Goal: Task Accomplishment & Management: Use online tool/utility

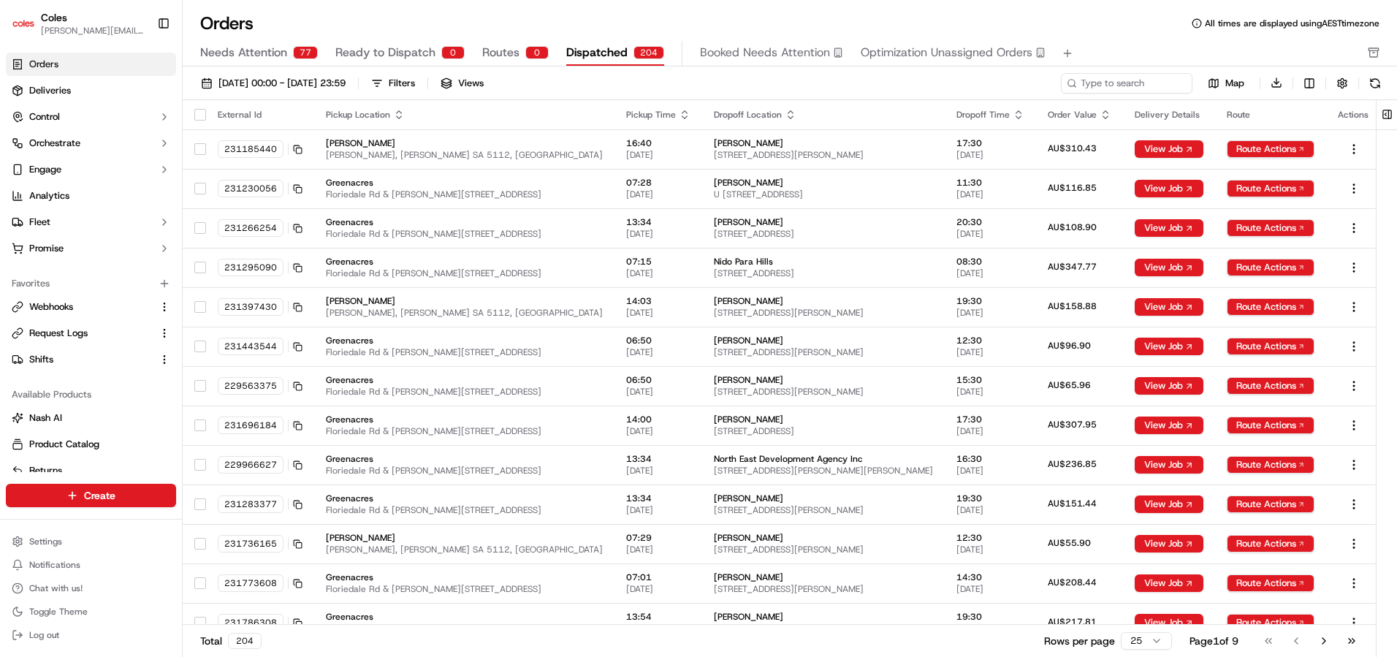
click at [351, 57] on span "Ready to Dispatch" at bounding box center [385, 53] width 100 height 18
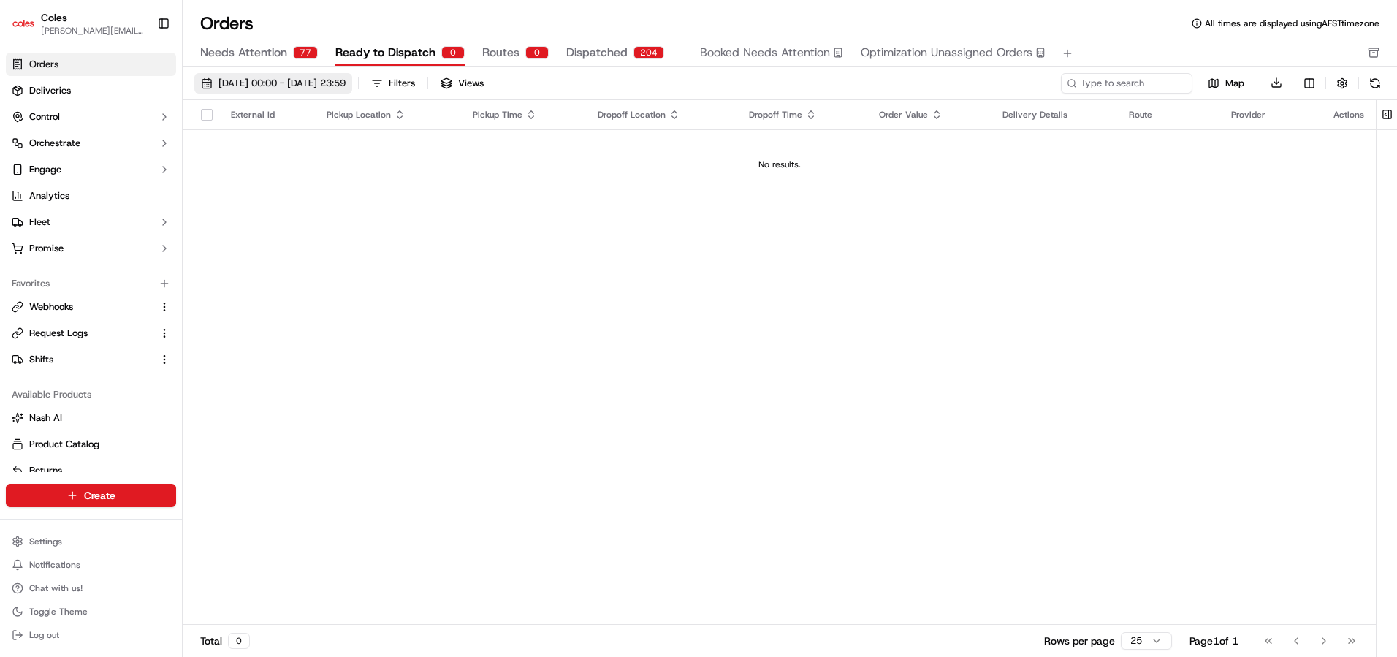
click at [338, 86] on span "[DATE] 00:00 - [DATE] 23:59" at bounding box center [282, 83] width 127 height 13
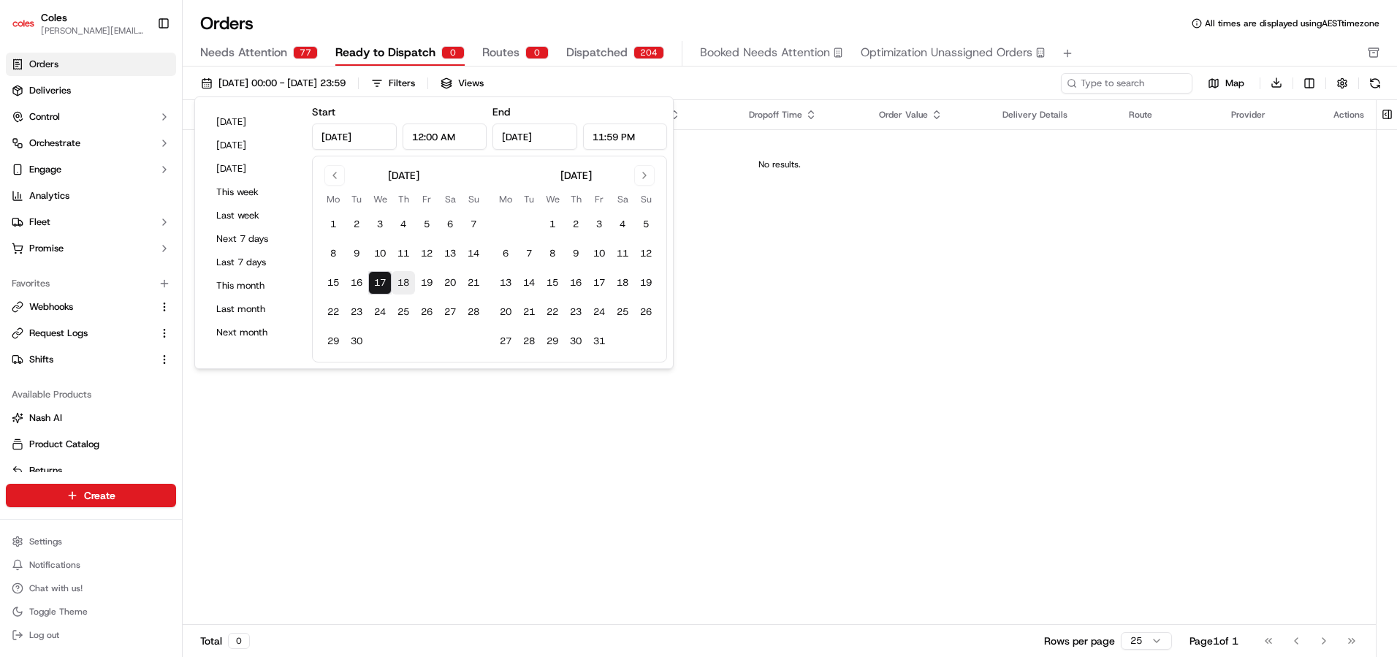
click at [400, 281] on button "18" at bounding box center [403, 282] width 23 height 23
type input "[DATE]"
click at [400, 281] on button "18" at bounding box center [403, 282] width 23 height 23
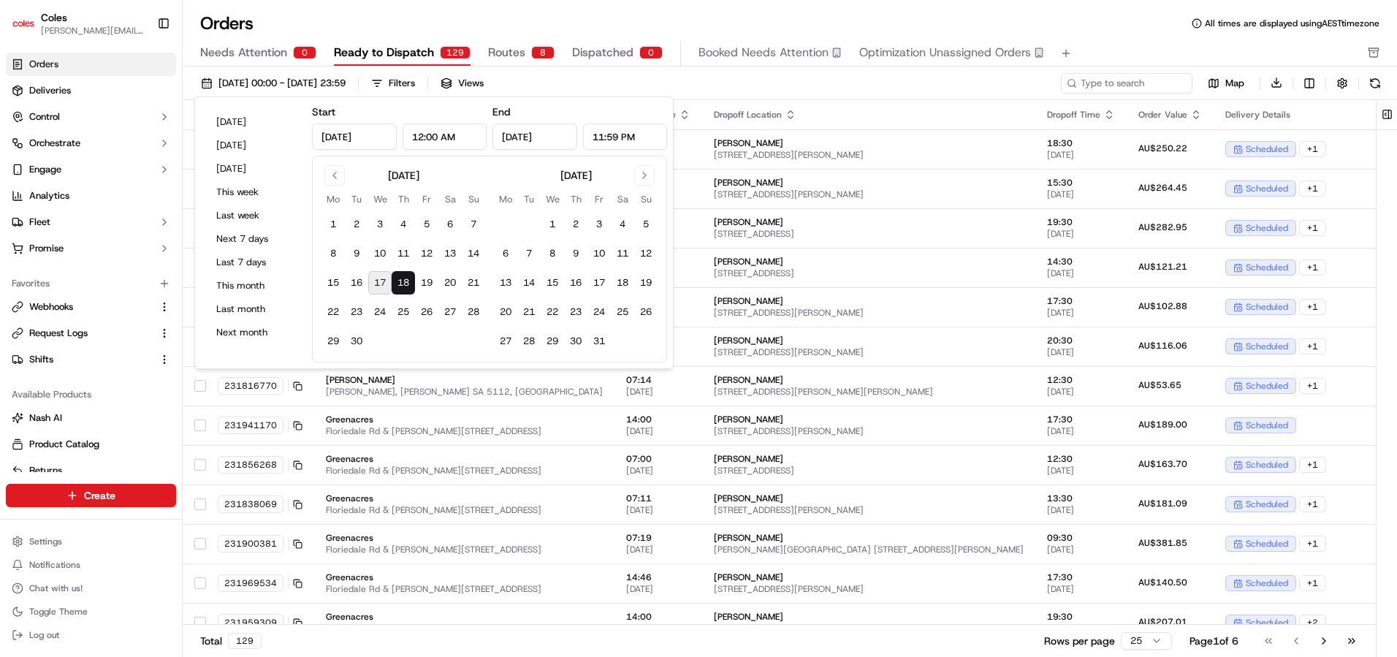
click at [599, 87] on div "[DATE] 00:00 - [DATE] 23:59 Filters Views" at bounding box center [626, 83] width 864 height 20
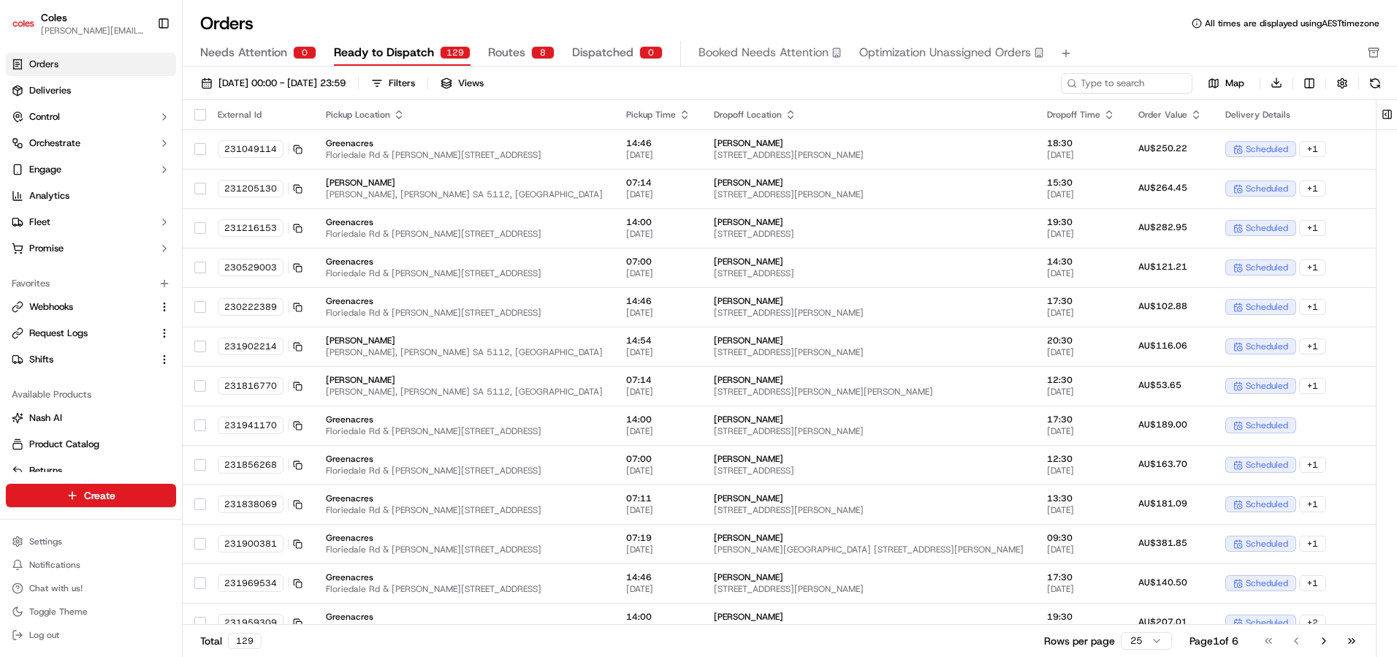
click at [509, 50] on span "Routes" at bounding box center [506, 53] width 37 height 18
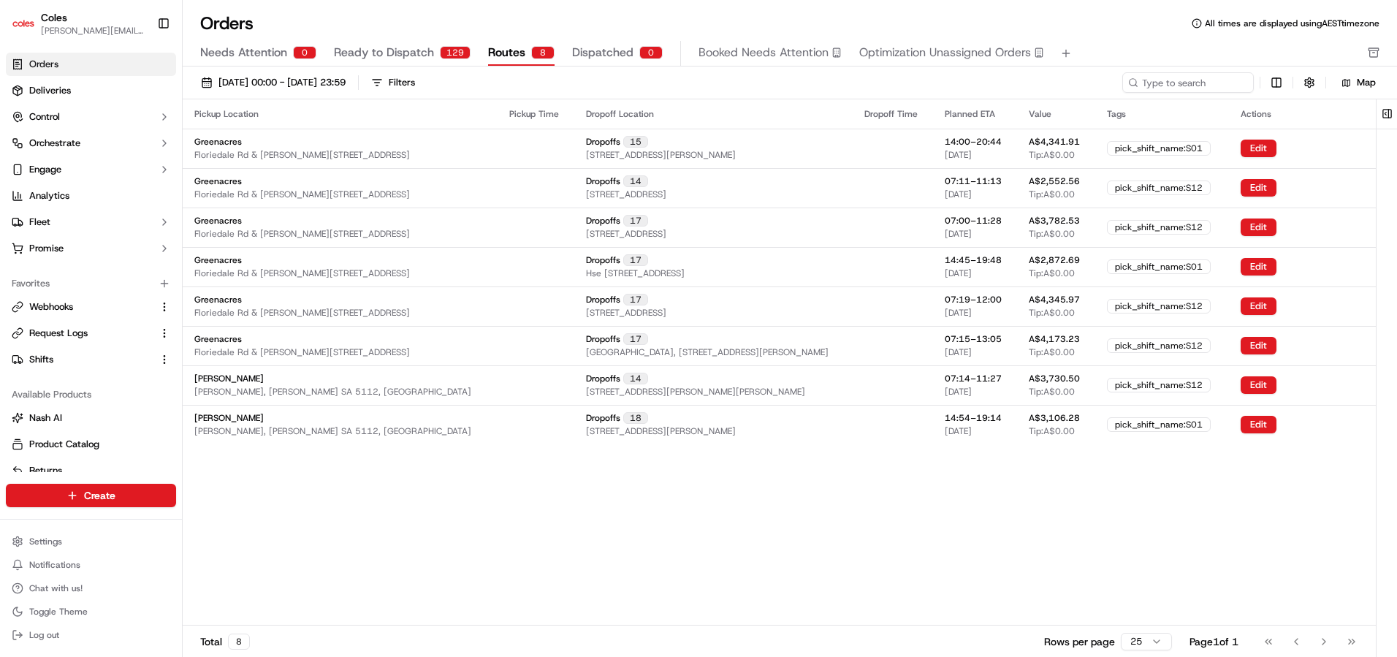
click at [349, 50] on span "Ready to Dispatch" at bounding box center [384, 53] width 100 height 18
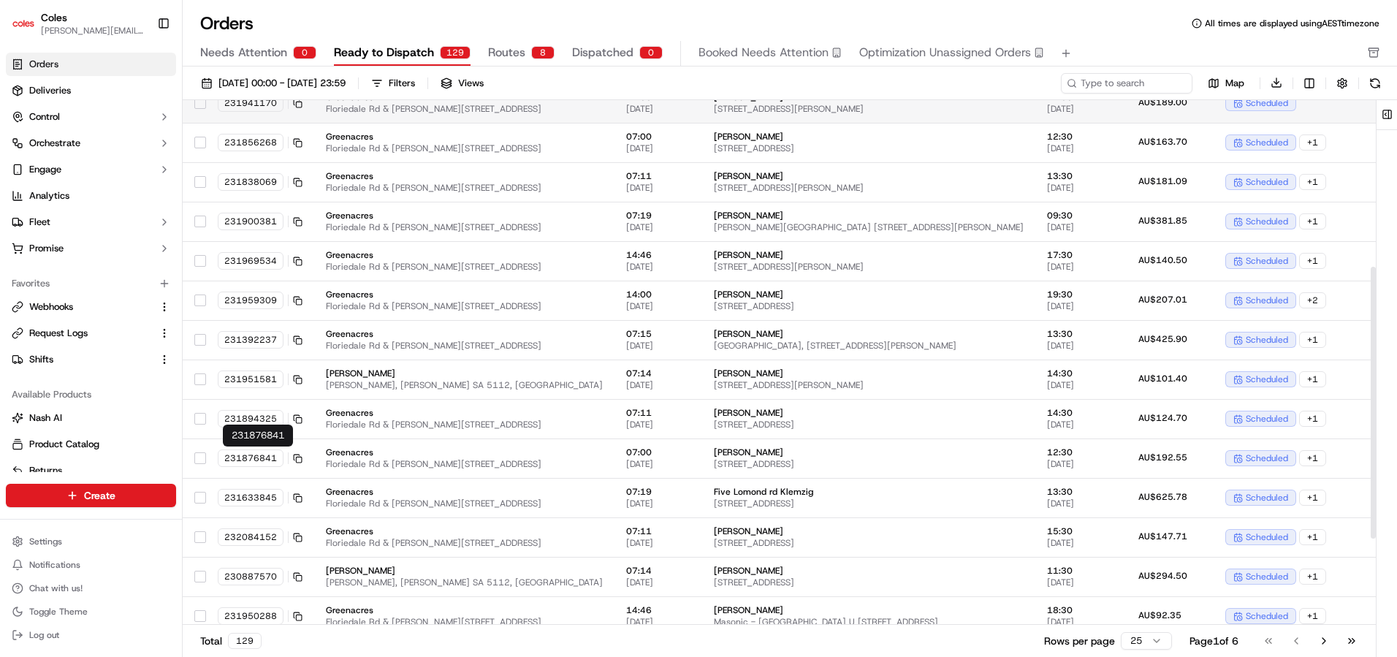
scroll to position [323, 0]
click at [415, 85] on div "Filters" at bounding box center [402, 83] width 26 height 13
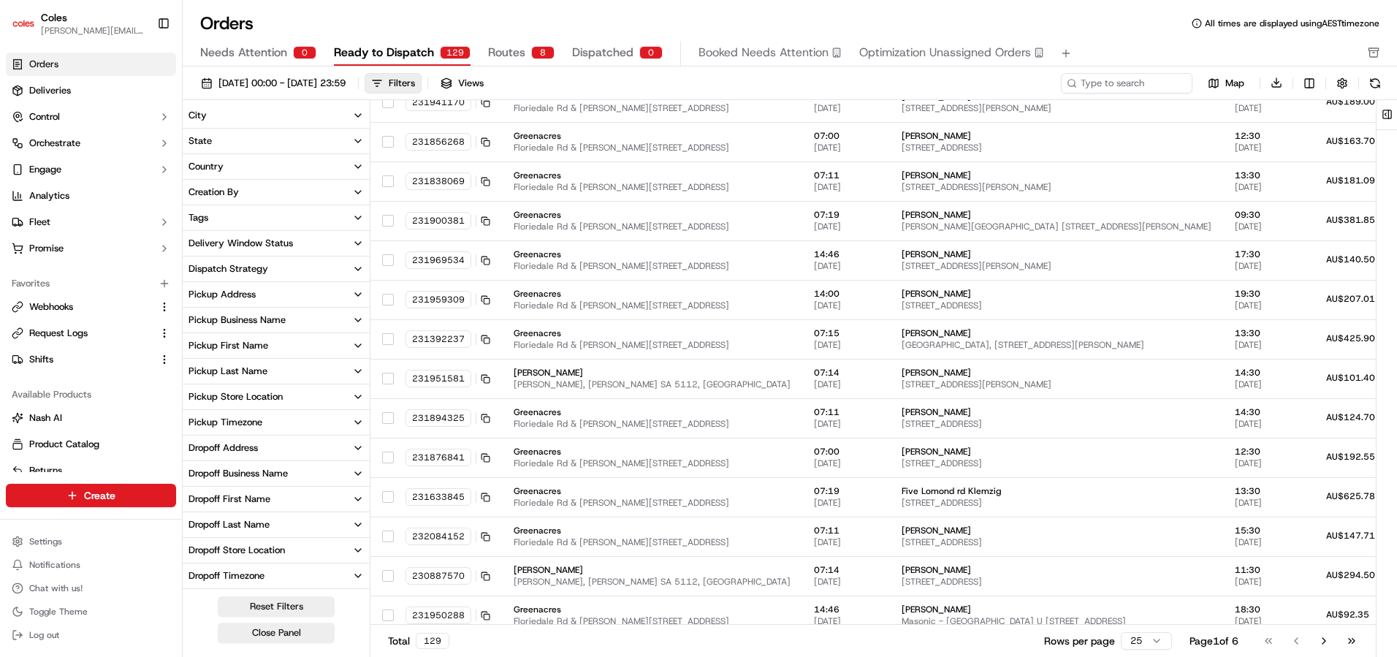
scroll to position [101, 0]
click at [254, 530] on div "Pick Shift Name" at bounding box center [223, 526] width 69 height 13
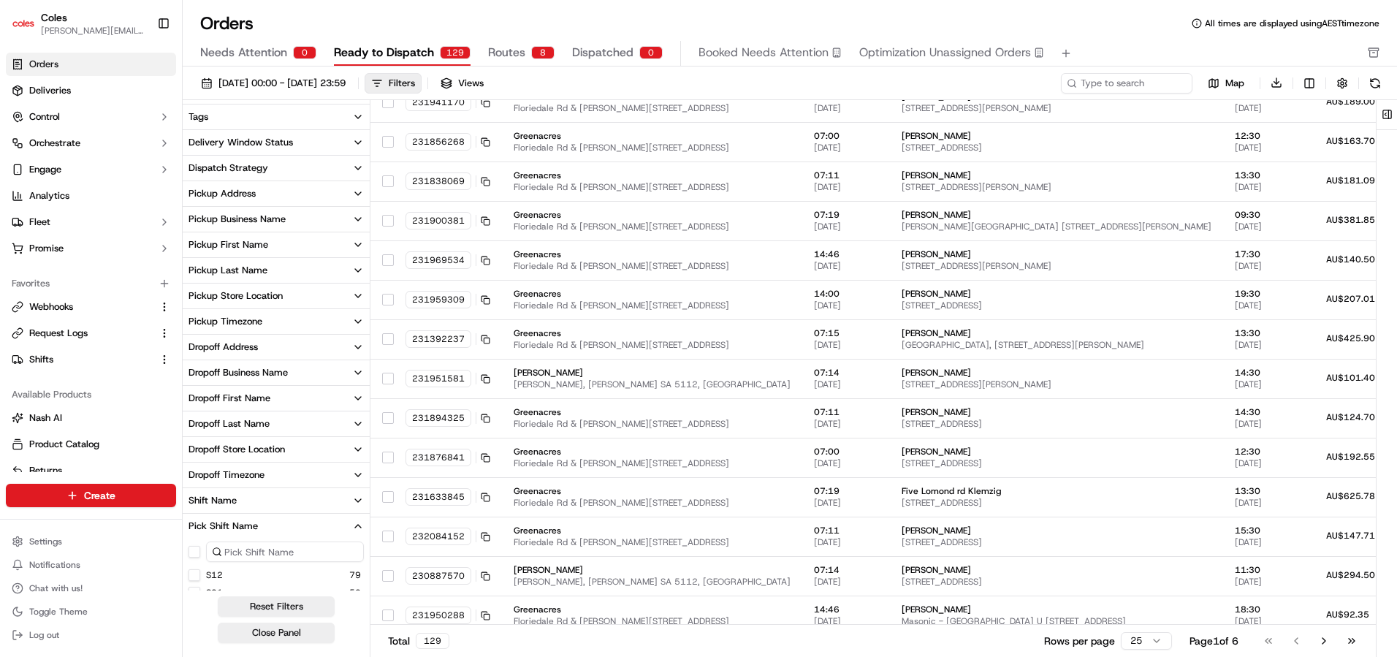
click at [195, 578] on button "S12" at bounding box center [195, 575] width 12 height 12
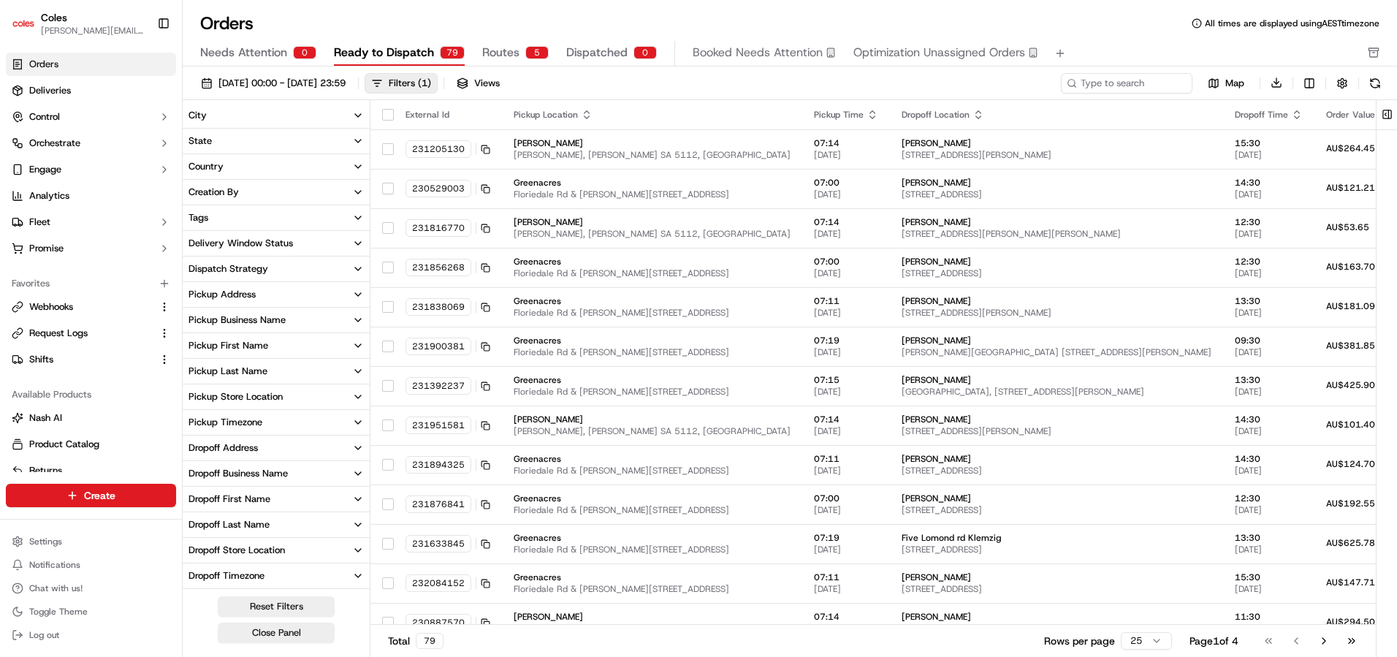
click at [258, 247] on div "Delivery Window Status" at bounding box center [241, 243] width 105 height 13
click at [264, 246] on div "Delivery Window Status" at bounding box center [241, 243] width 105 height 13
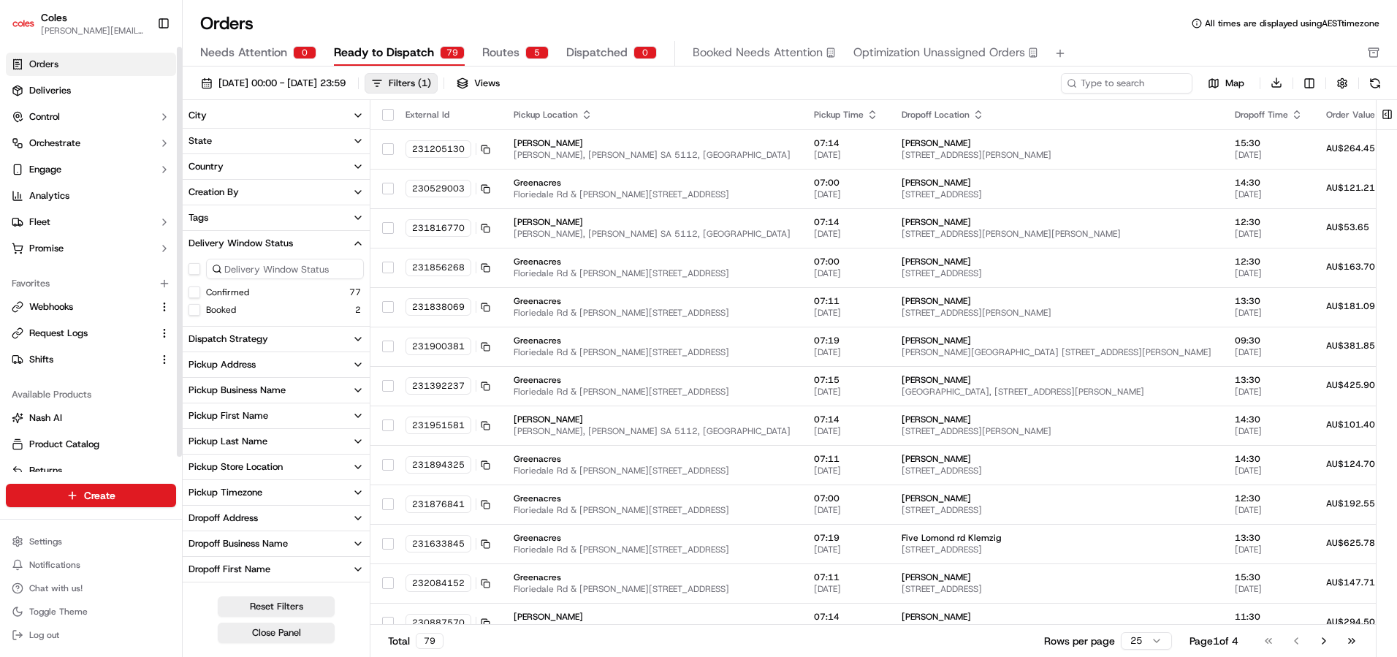
click at [193, 294] on button "Confirmed" at bounding box center [195, 292] width 12 height 12
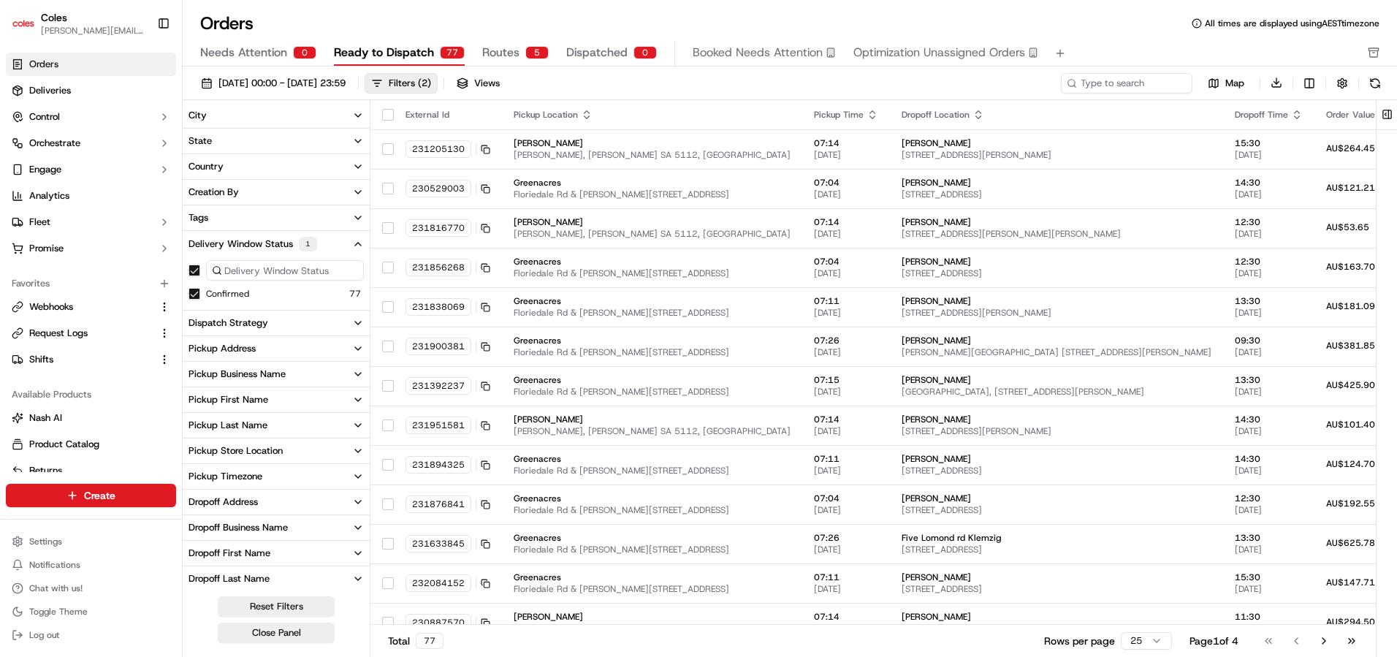
click at [506, 54] on span "Routes" at bounding box center [500, 53] width 37 height 18
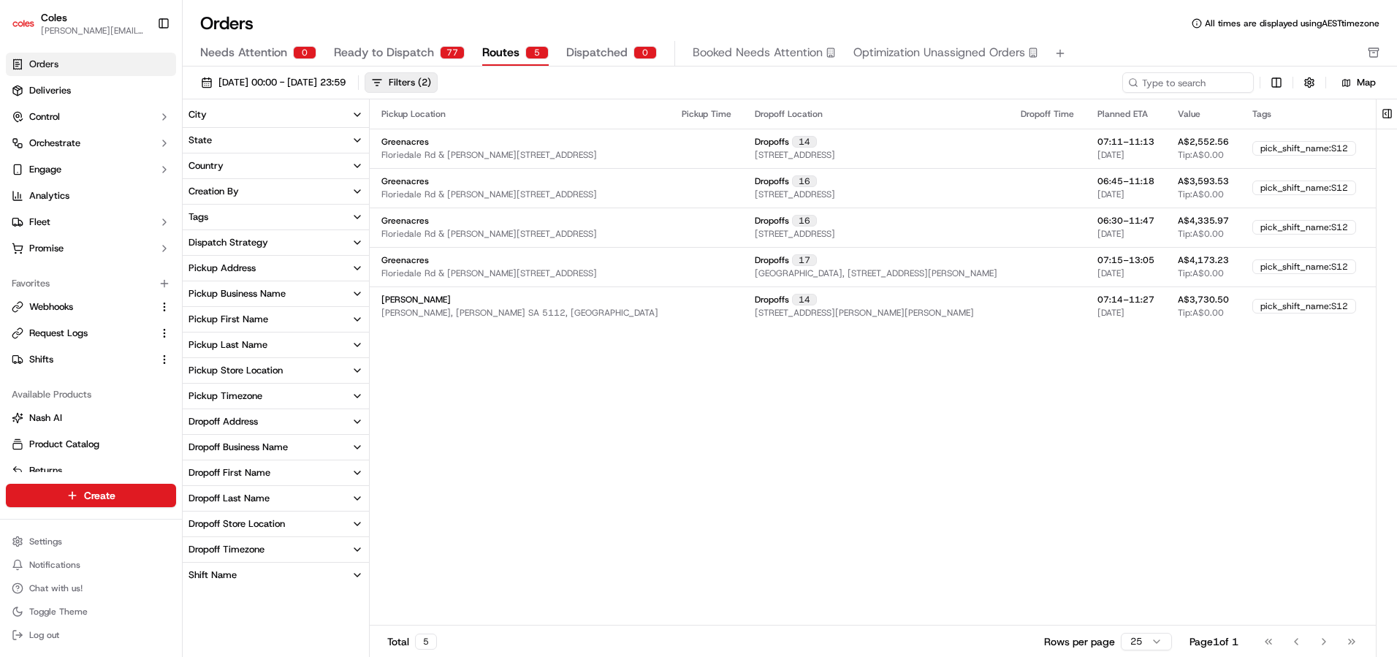
click at [395, 51] on span "Ready to Dispatch" at bounding box center [384, 53] width 100 height 18
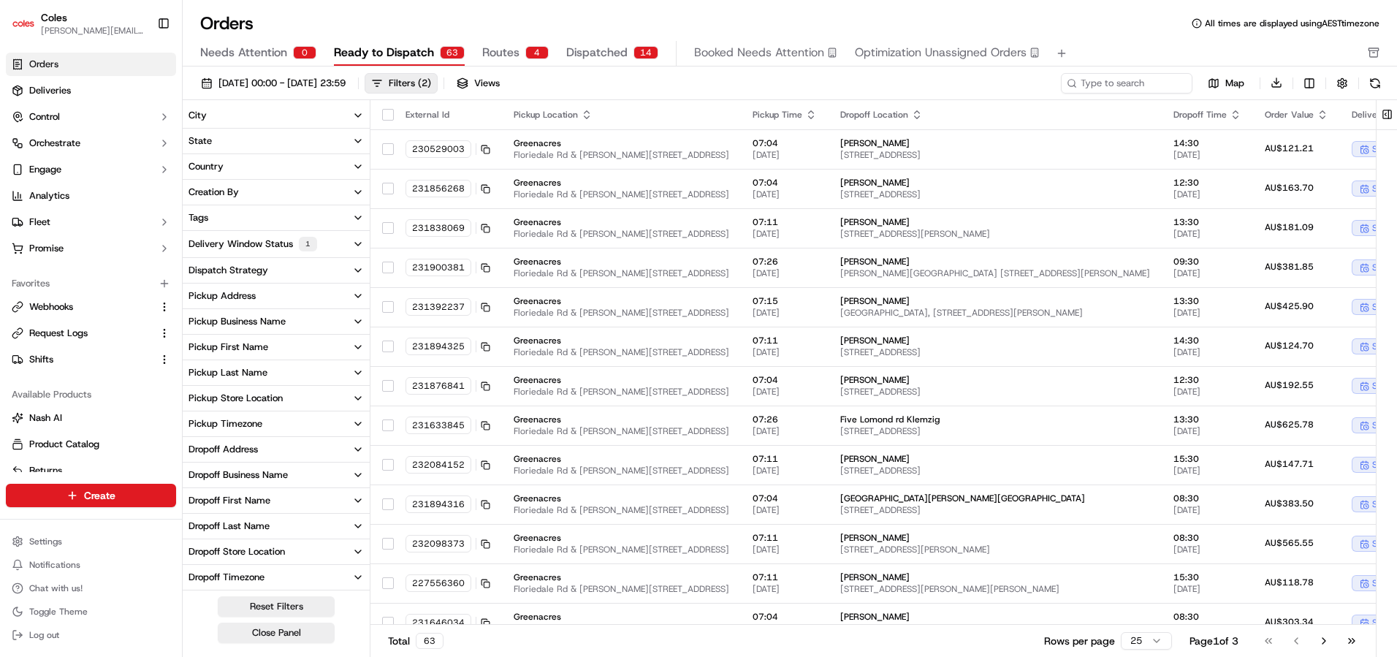
click at [580, 53] on span "Dispatched" at bounding box center [596, 53] width 61 height 18
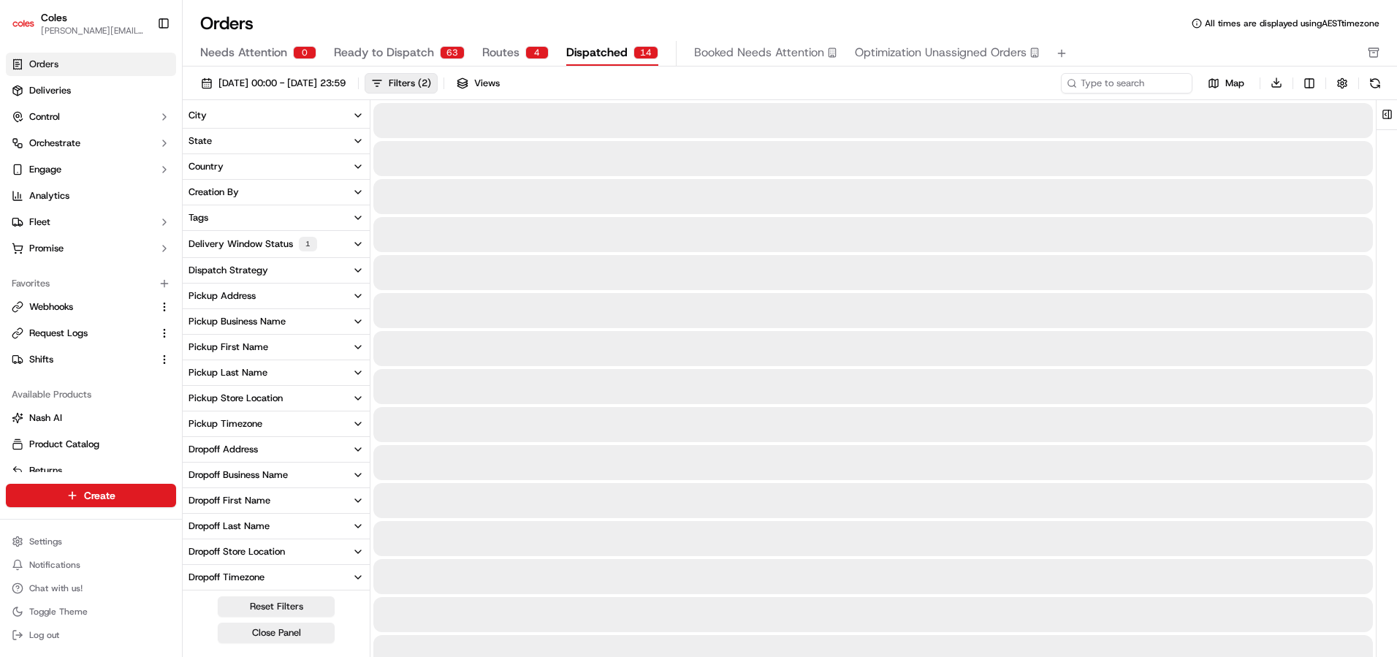
click at [389, 50] on span "Ready to Dispatch" at bounding box center [384, 53] width 100 height 18
click at [590, 45] on span "Dispatched" at bounding box center [596, 53] width 61 height 18
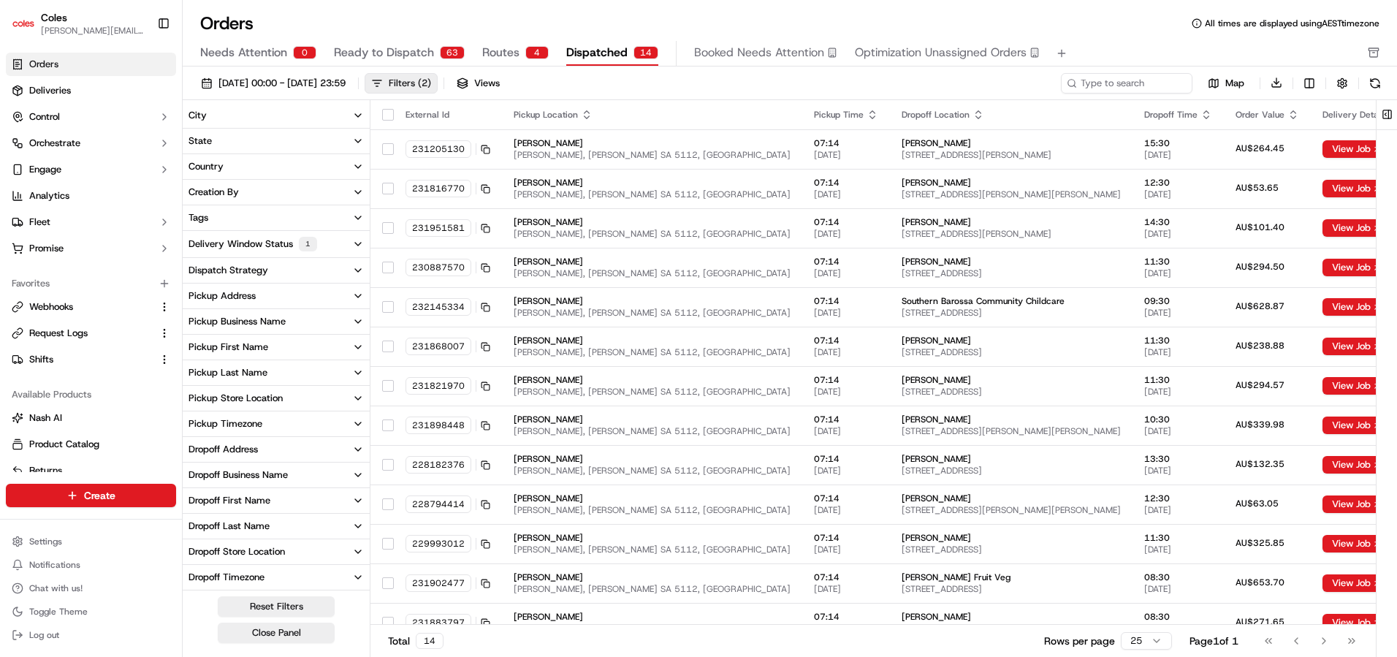
click at [436, 82] on button "Filters ( 2 )" at bounding box center [401, 83] width 73 height 20
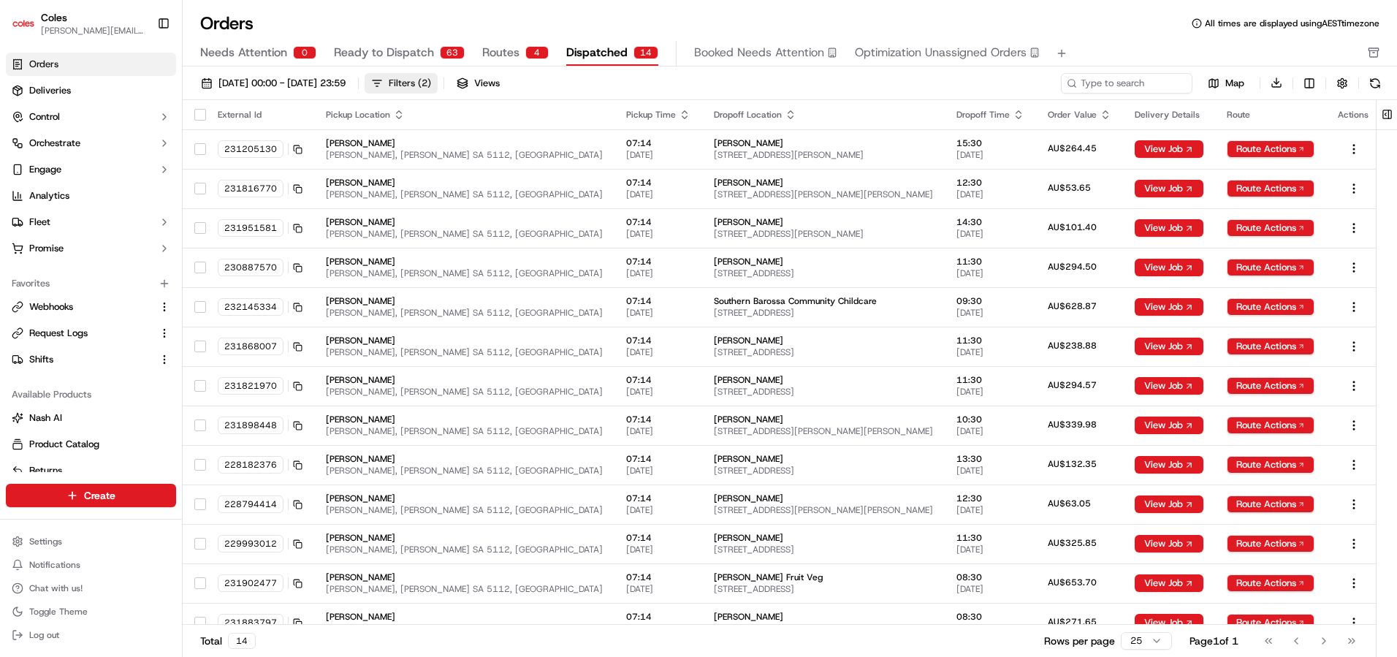
click at [436, 82] on button "Filters ( 2 )" at bounding box center [401, 83] width 73 height 20
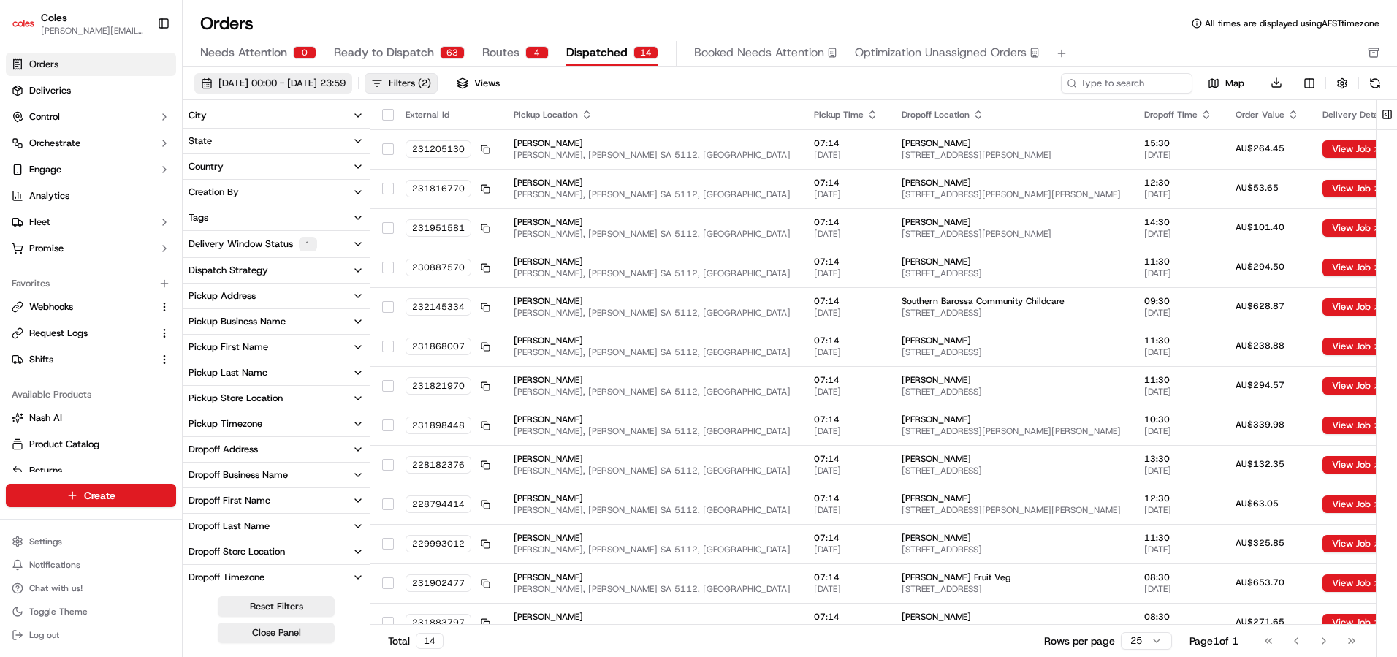
click at [333, 87] on span "[DATE] 00:00 - [DATE] 23:59" at bounding box center [282, 83] width 127 height 13
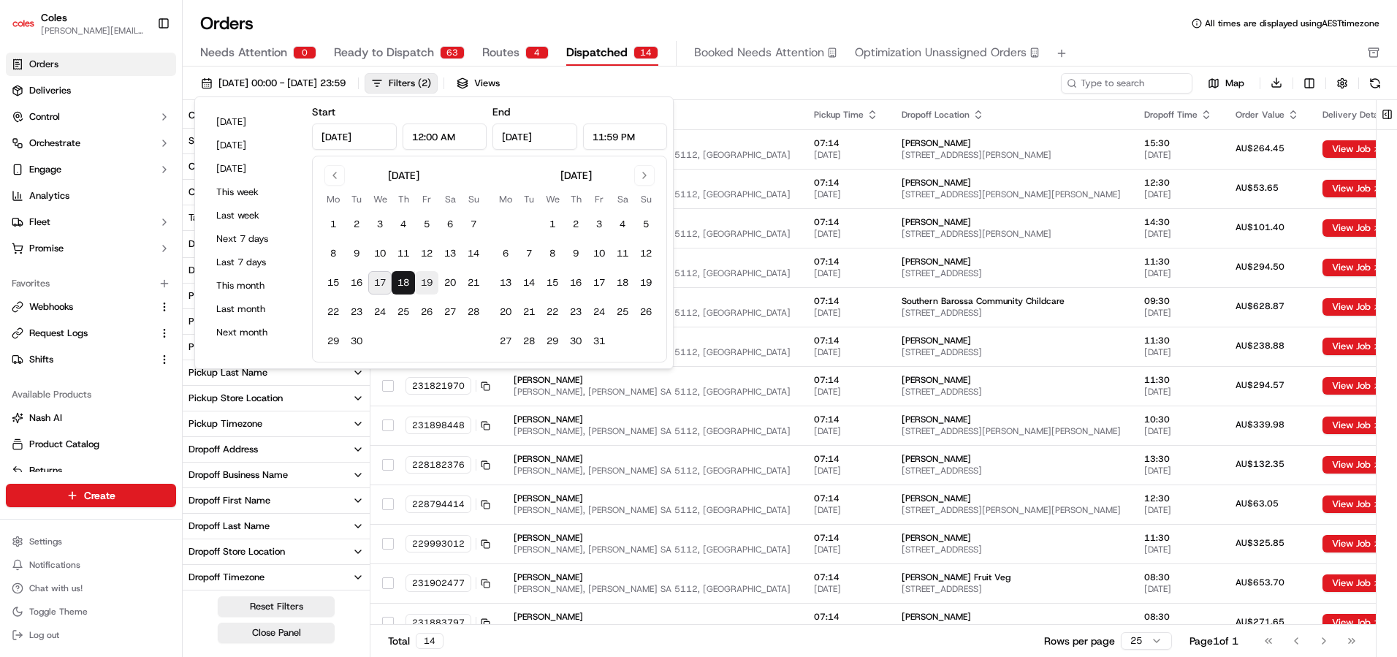
click at [428, 284] on button "19" at bounding box center [426, 282] width 23 height 23
type input "[DATE]"
click at [428, 284] on button "19" at bounding box center [426, 282] width 23 height 23
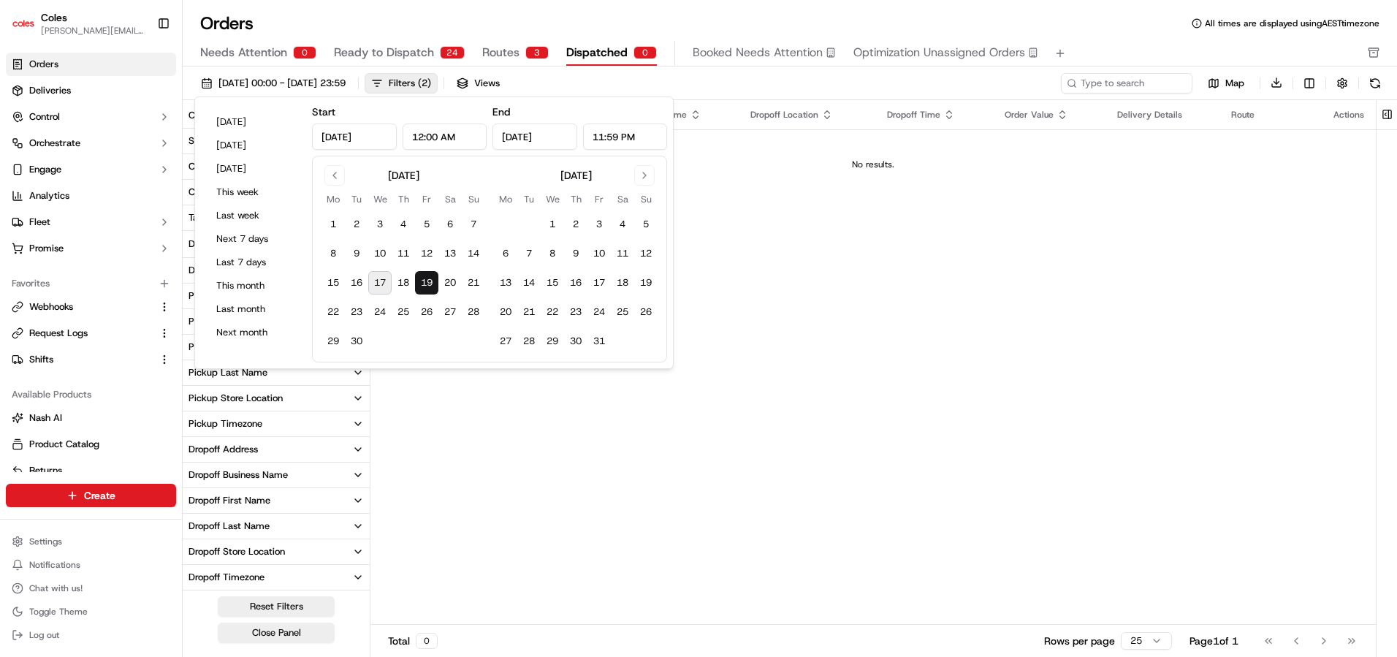
click at [625, 80] on div "[DATE] 00:00 - [DATE] 23:59 Filters ( 2 ) Views" at bounding box center [626, 83] width 864 height 20
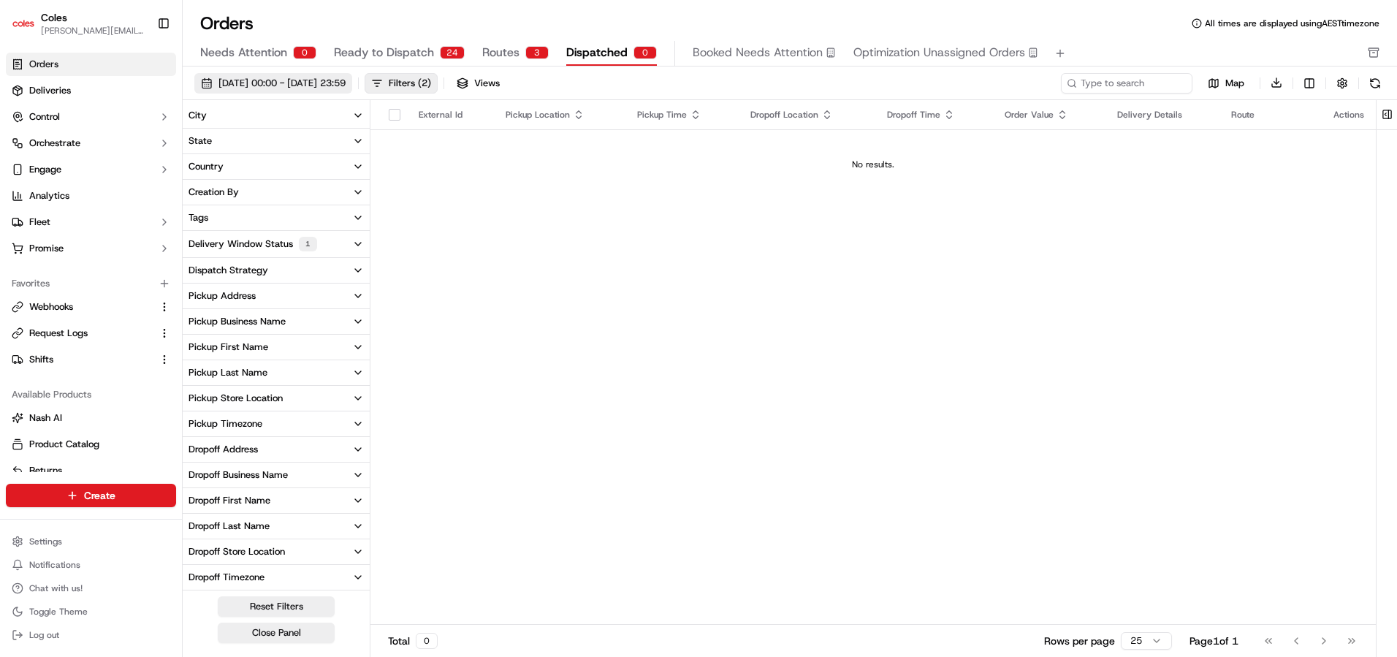
click at [346, 87] on span "[DATE] 00:00 - [DATE] 23:59" at bounding box center [282, 83] width 127 height 13
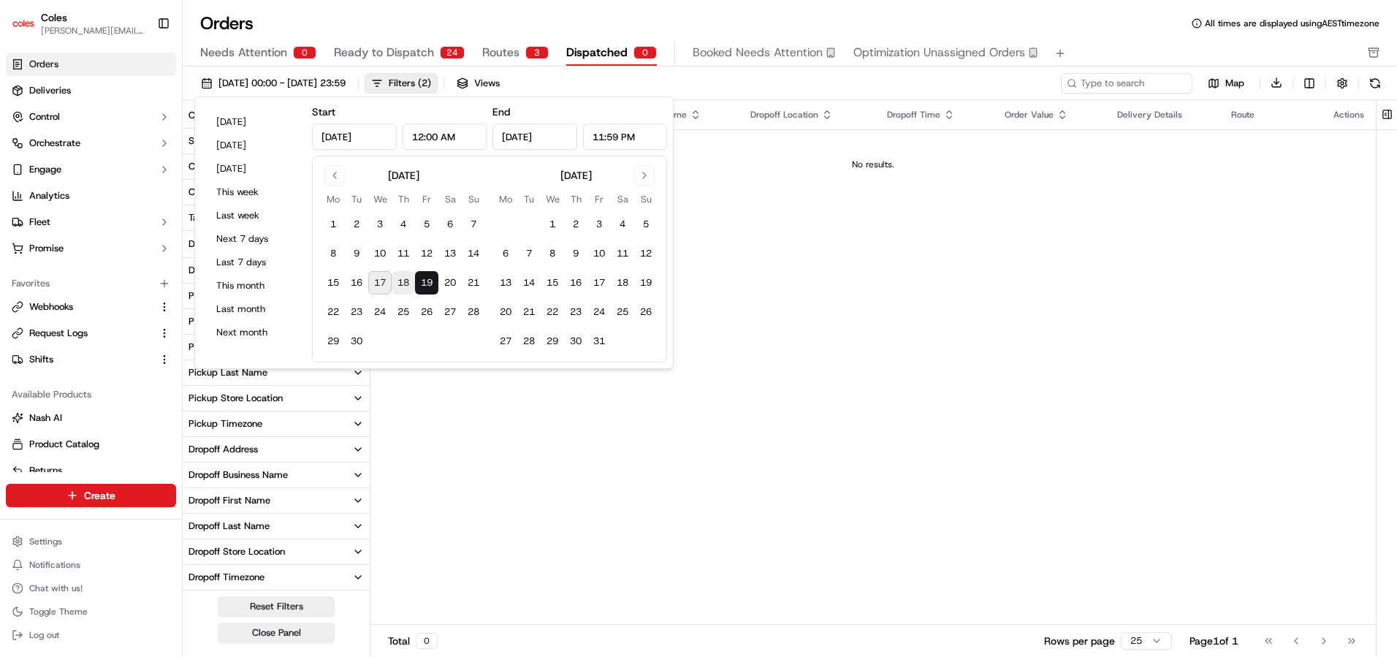
click at [403, 281] on button "18" at bounding box center [403, 282] width 23 height 23
type input "[DATE]"
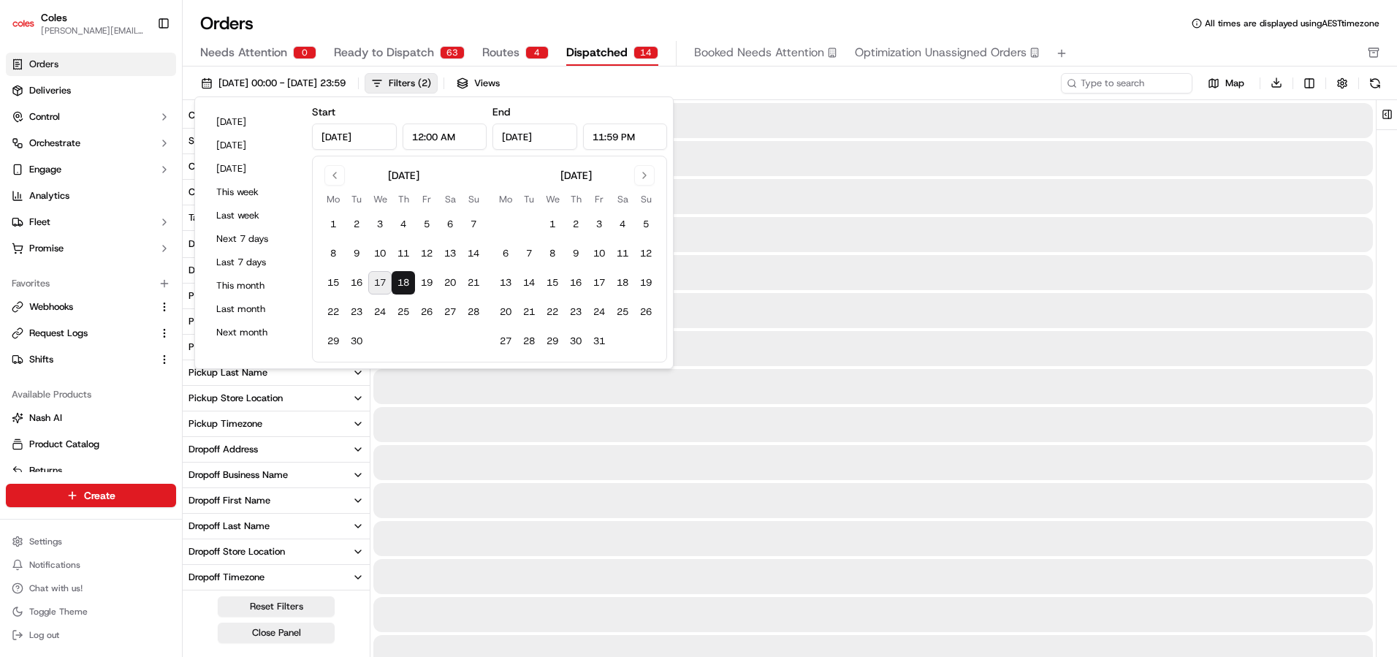
click at [403, 281] on button "18" at bounding box center [403, 282] width 23 height 23
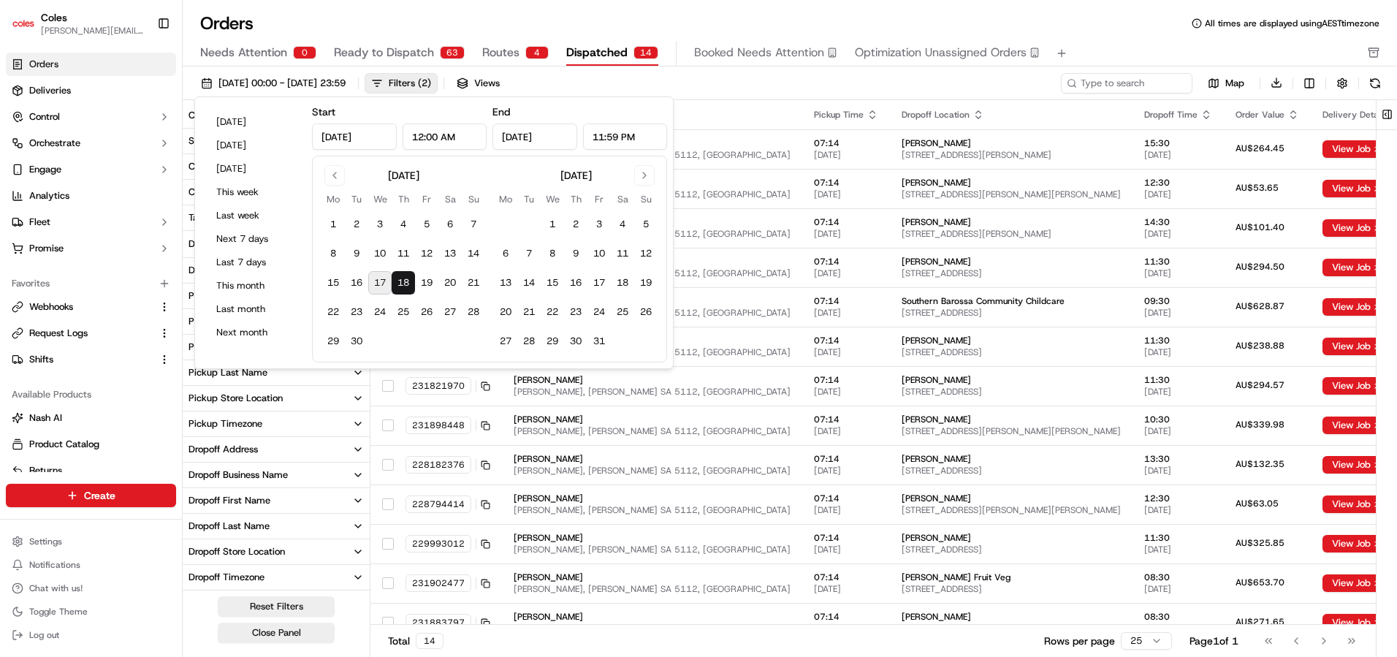
click at [377, 41] on button "Ready to Dispatch 63" at bounding box center [399, 53] width 131 height 25
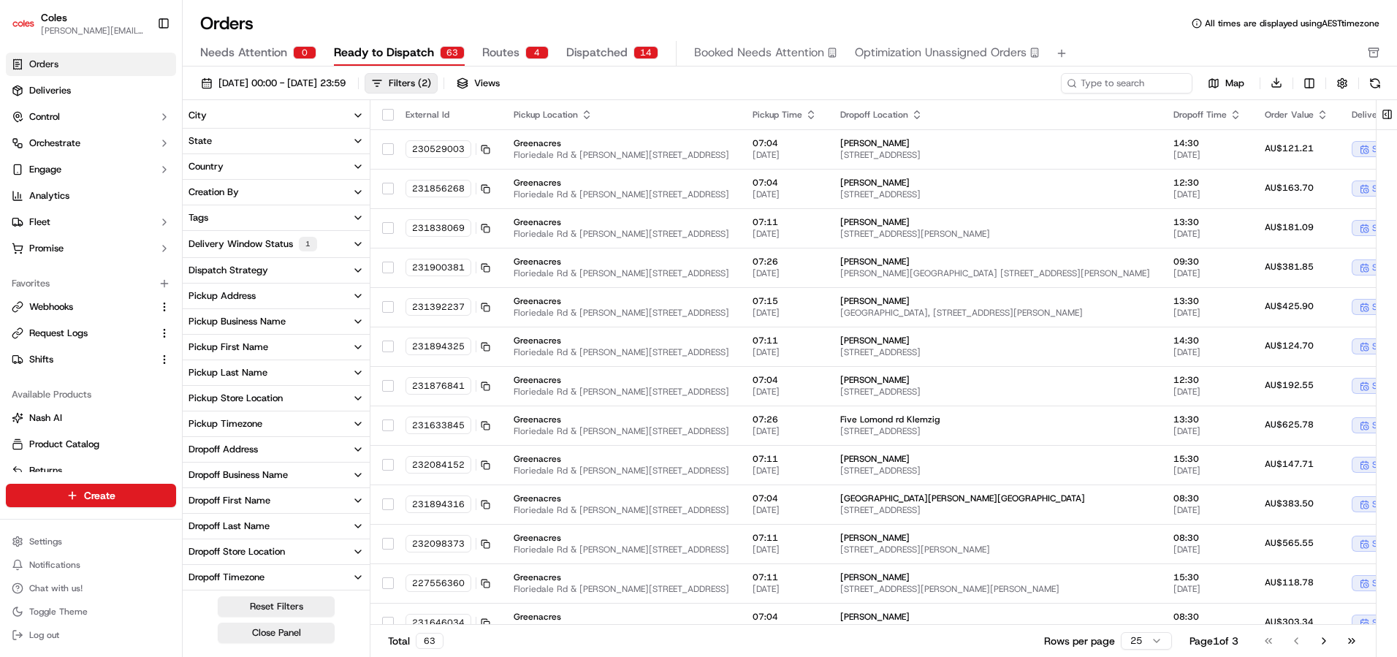
click at [384, 51] on span "Ready to Dispatch" at bounding box center [384, 53] width 100 height 18
click at [355, 524] on icon "button" at bounding box center [358, 525] width 6 height 3
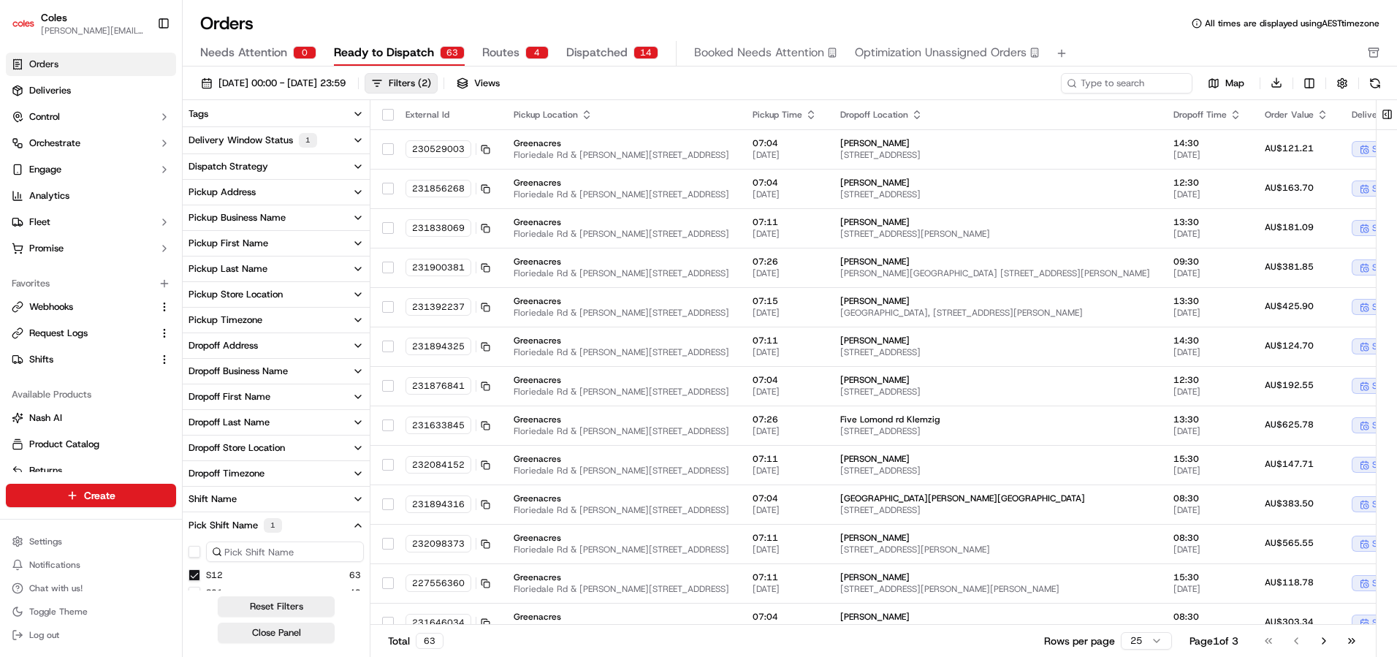
scroll to position [174, 0]
